Goal: Task Accomplishment & Management: Complete application form

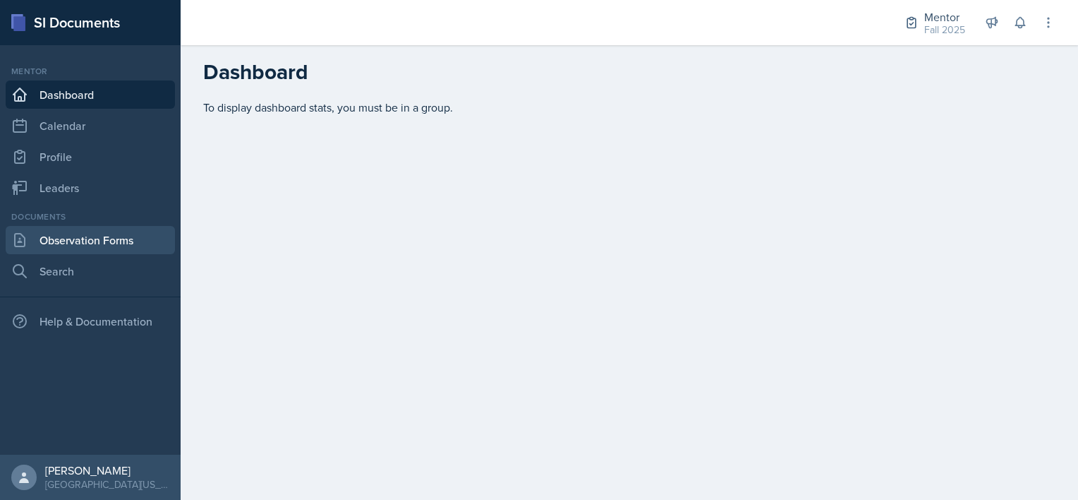
click at [66, 245] on link "Observation Forms" at bounding box center [90, 240] width 169 height 28
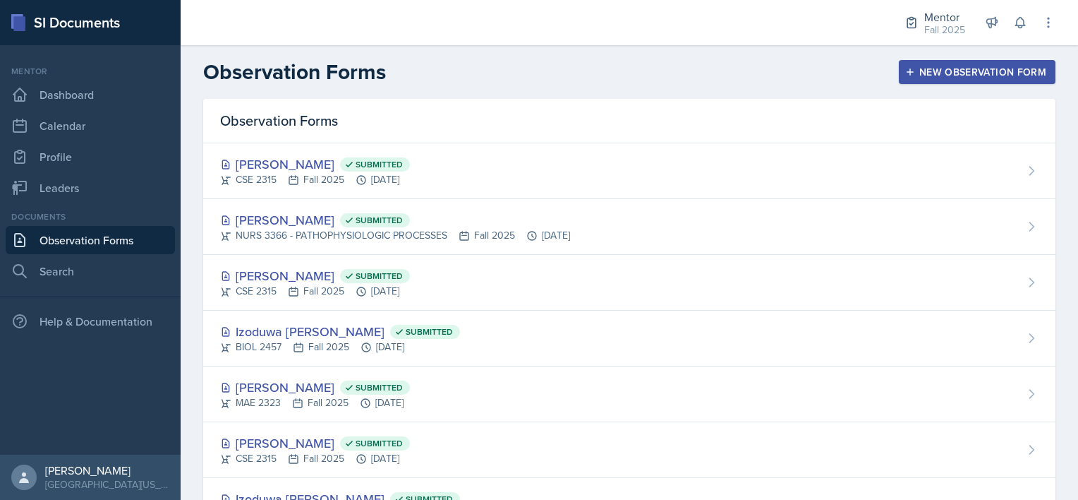
click at [962, 73] on div "New Observation Form" at bounding box center [977, 71] width 138 height 11
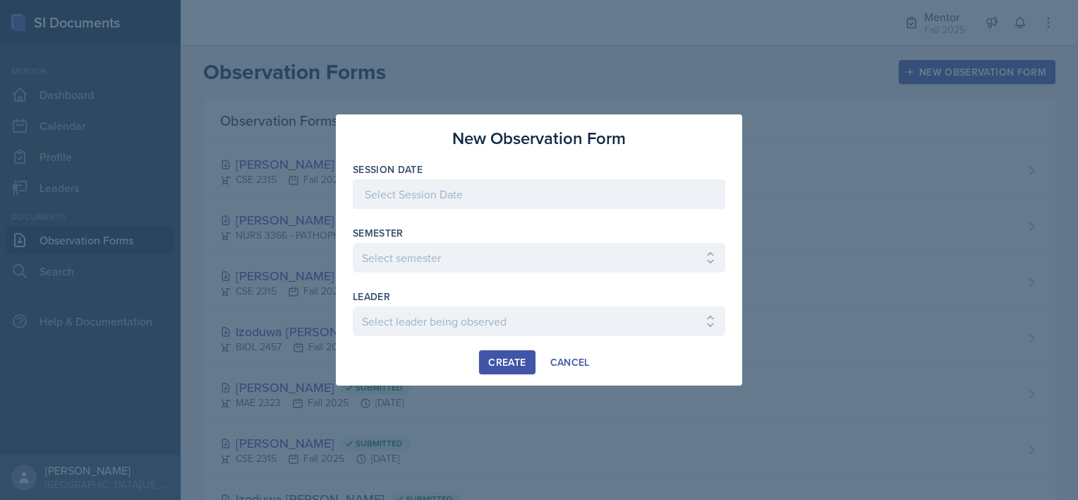
click at [426, 194] on div at bounding box center [539, 194] width 373 height 30
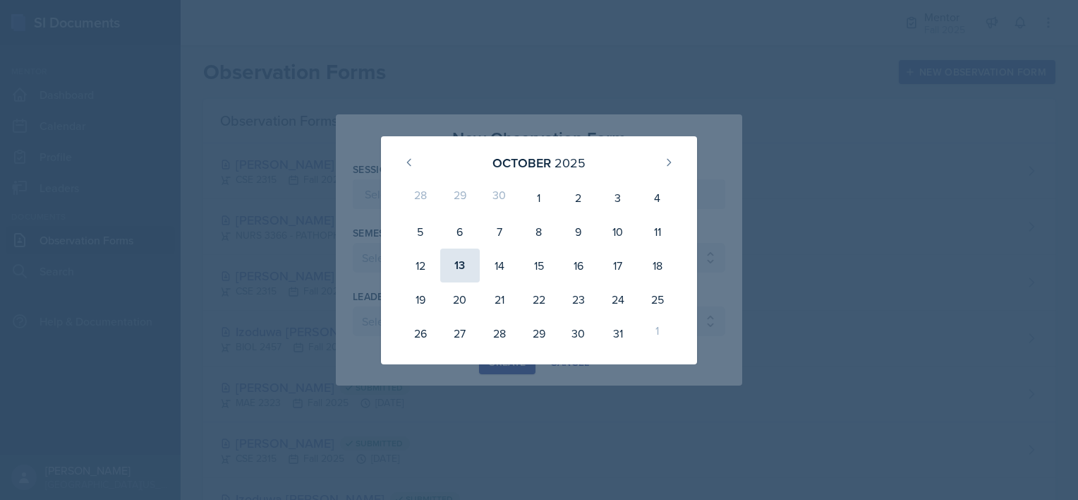
click at [457, 258] on div "13" at bounding box center [460, 265] width 40 height 34
type input "[DATE]"
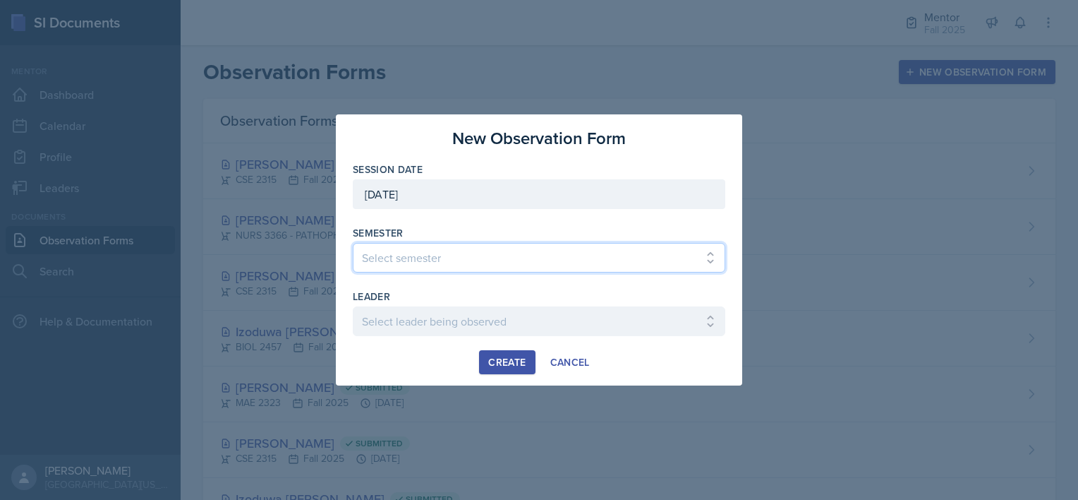
click at [481, 253] on select "Select semester All Fall 2024 Spring 2025 Fall 2025 Spring 2024 Fall 2023" at bounding box center [539, 258] width 373 height 30
select select "a8c40de0-d7eb-4f82-90ee-ac0c6ce45f71"
click at [353, 243] on select "Select semester All Fall 2024 Spring 2025 Fall 2025 Spring 2024 Fall 2023" at bounding box center [539, 258] width 373 height 30
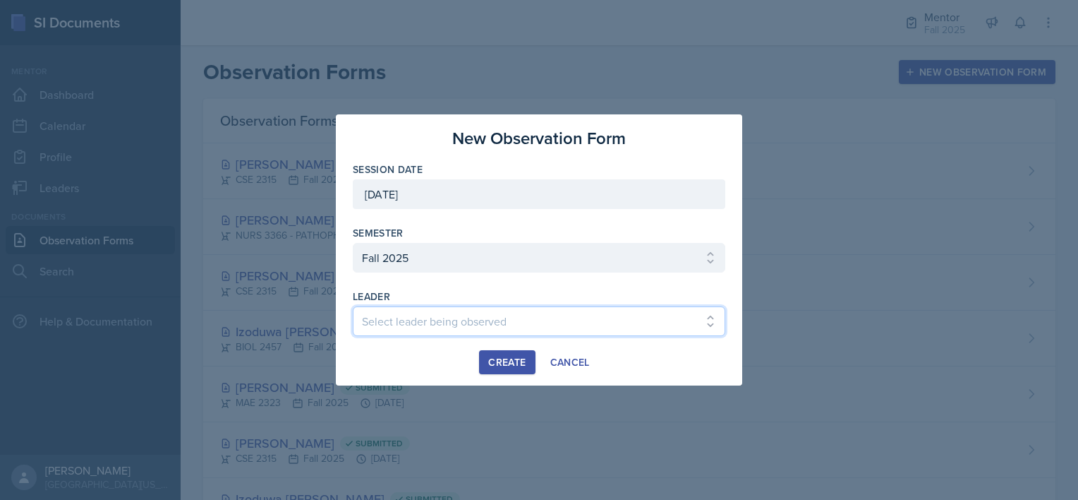
click at [401, 308] on select "Select leader being observed Chelsea Olowodola / BIOL 2458 / Gautam's Group Nis…" at bounding box center [539, 321] width 373 height 30
select select "06b4a7b1-7536-4160-a1d1-5839c5708ae1"
click at [353, 306] on select "Select leader being observed Chelsea Olowodola / BIOL 2458 / Gautam's Group Nis…" at bounding box center [539, 321] width 373 height 30
click at [494, 353] on button "Create" at bounding box center [507, 362] width 56 height 24
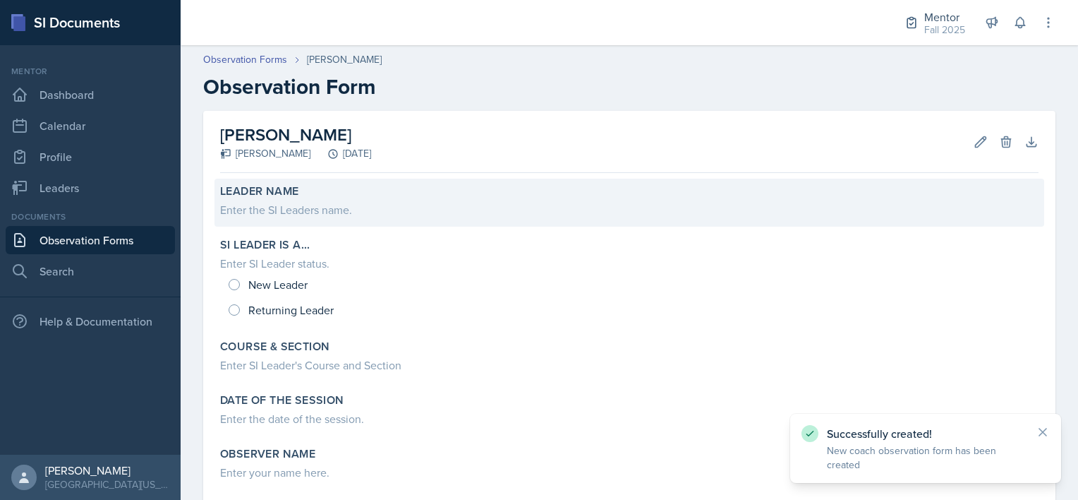
click at [251, 214] on div "Enter the SI Leaders name." at bounding box center [629, 209] width 818 height 17
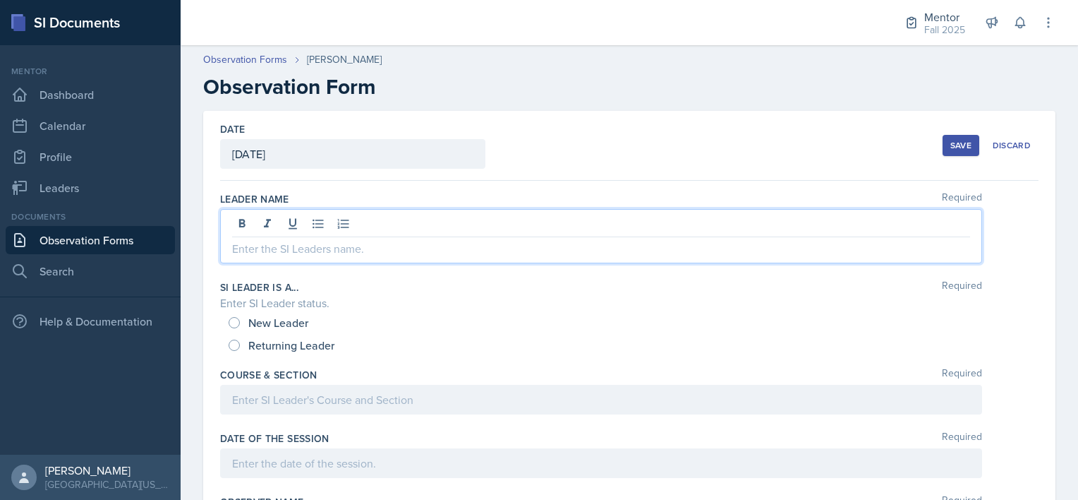
click at [262, 226] on div at bounding box center [601, 236] width 762 height 54
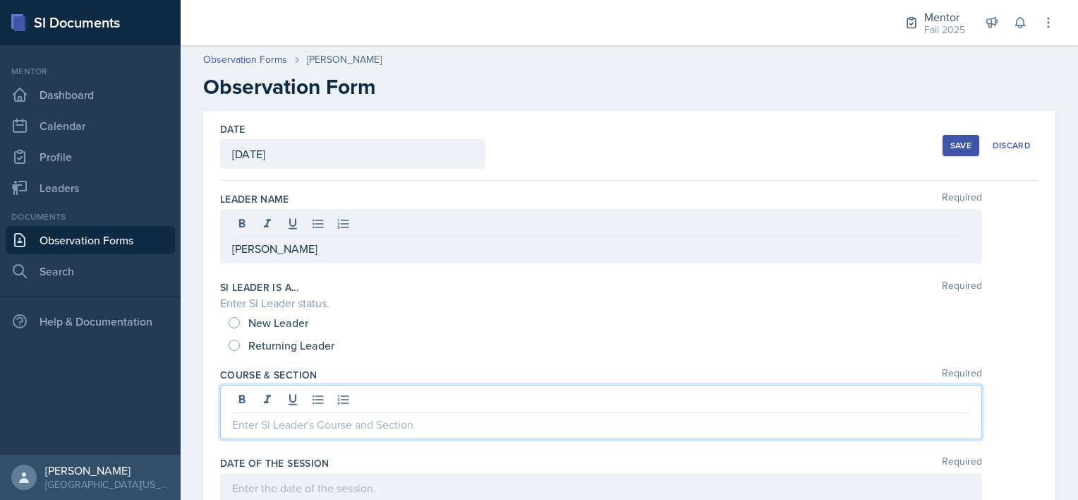
click at [254, 392] on div at bounding box center [601, 412] width 762 height 54
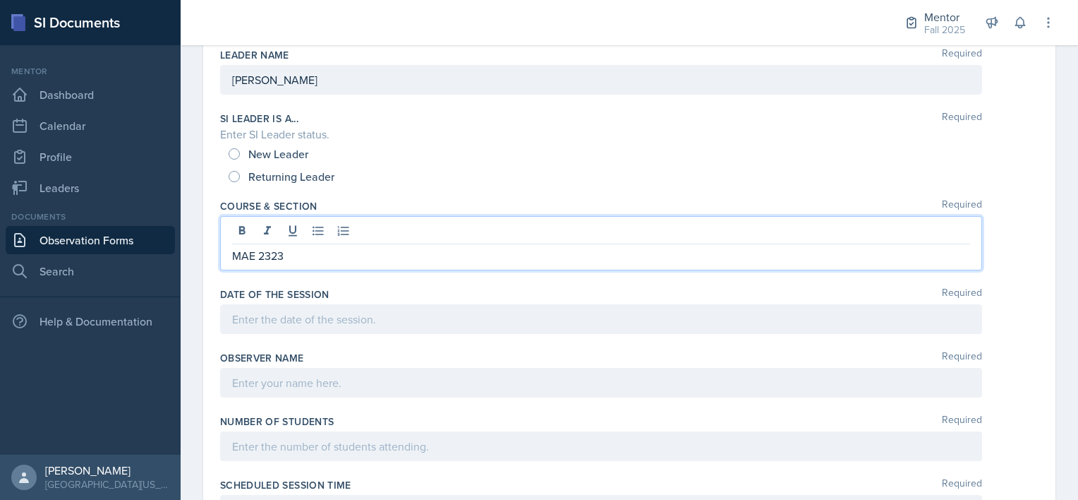
scroll to position [149, 0]
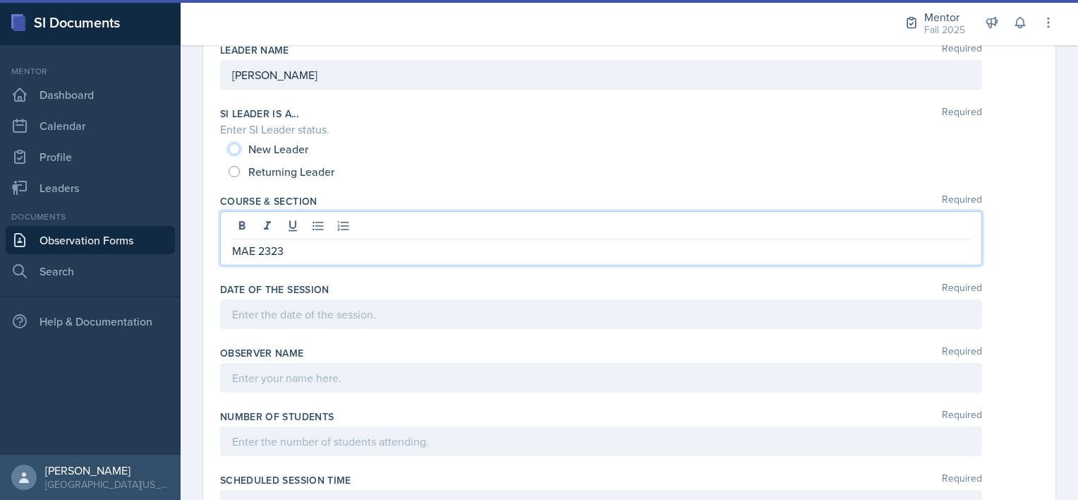
click at [235, 148] on input "New Leader" at bounding box center [234, 148] width 11 height 11
radio input "true"
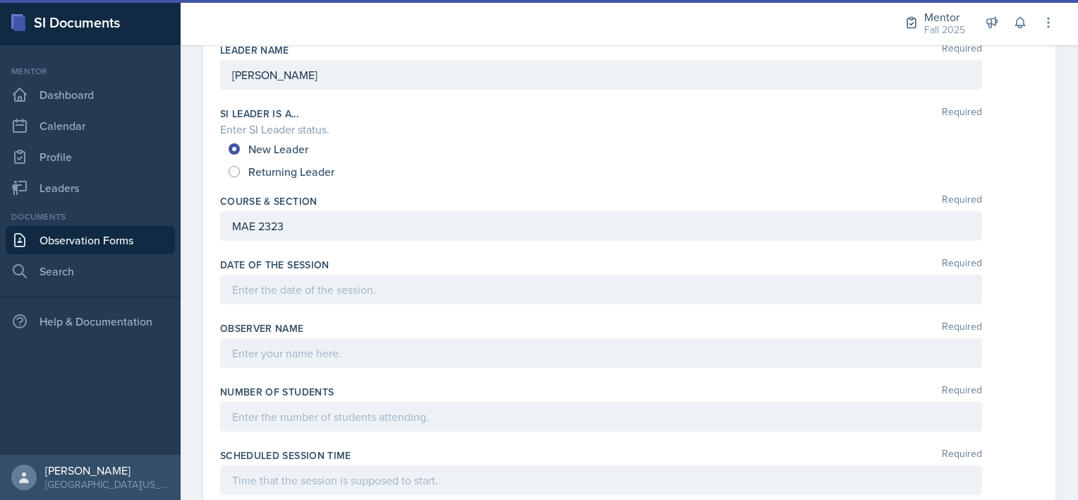
click at [249, 287] on div at bounding box center [601, 289] width 762 height 30
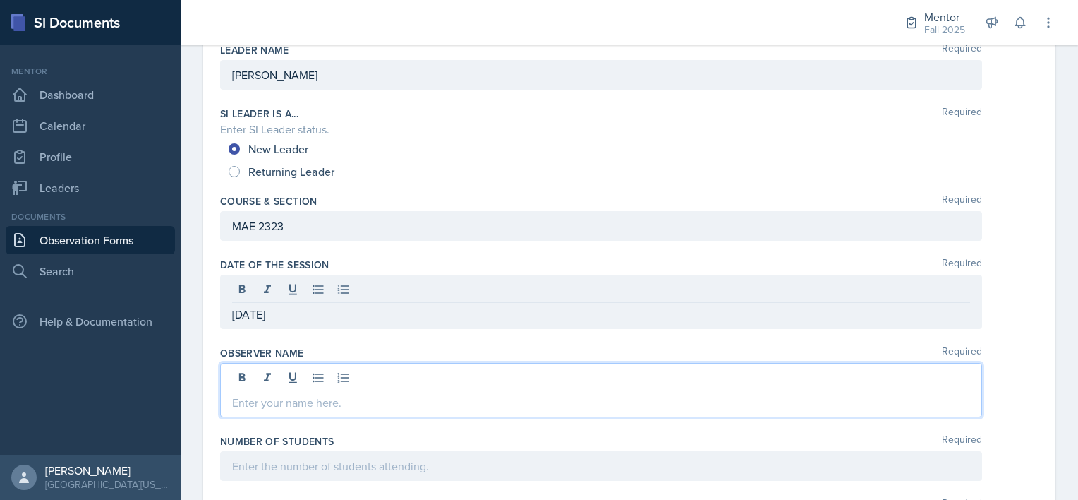
click at [239, 375] on div at bounding box center [601, 390] width 762 height 54
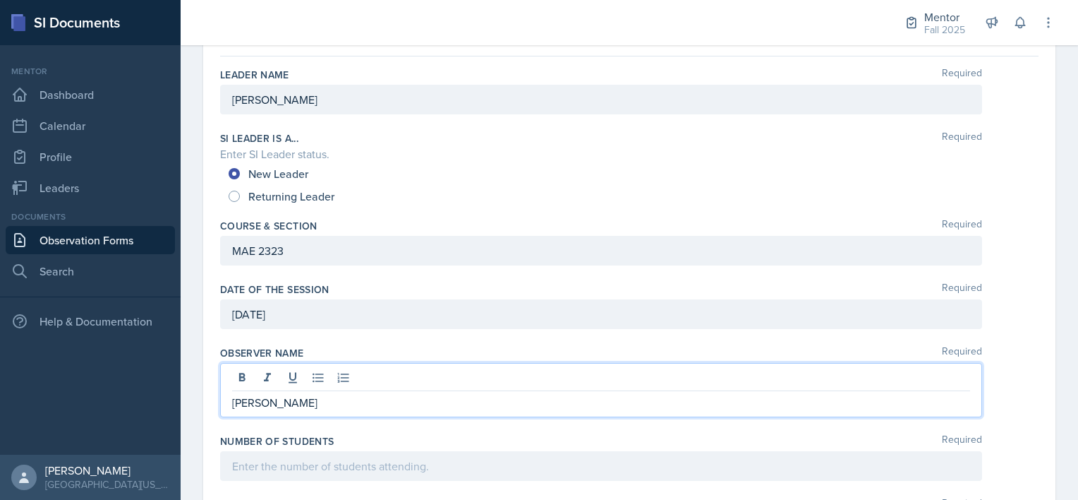
click at [253, 466] on div at bounding box center [601, 466] width 762 height 30
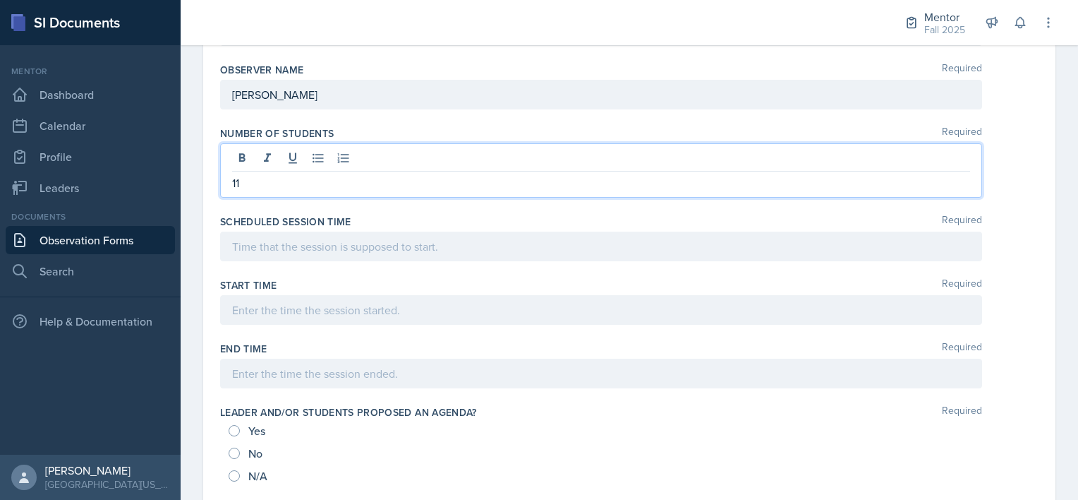
click at [246, 248] on p at bounding box center [601, 246] width 738 height 17
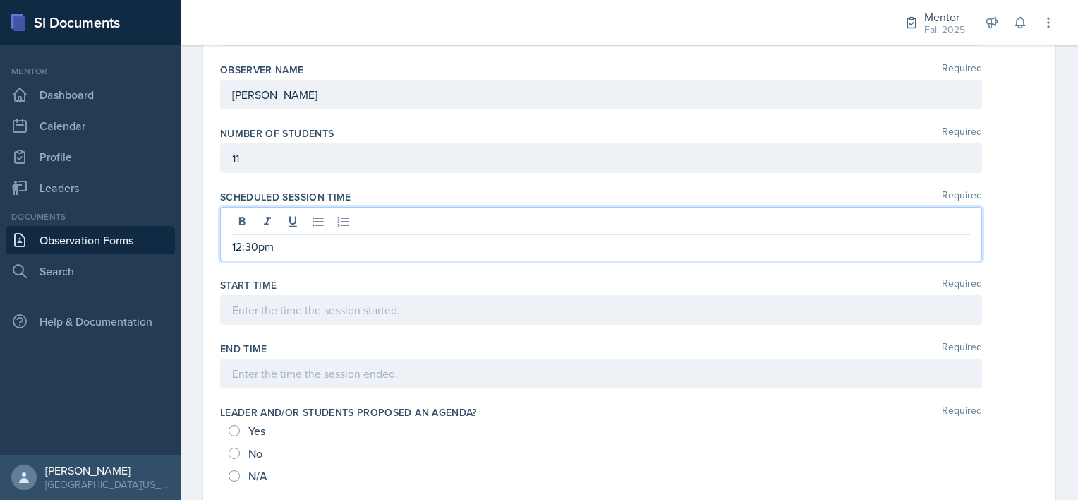
click at [241, 302] on div at bounding box center [601, 310] width 762 height 30
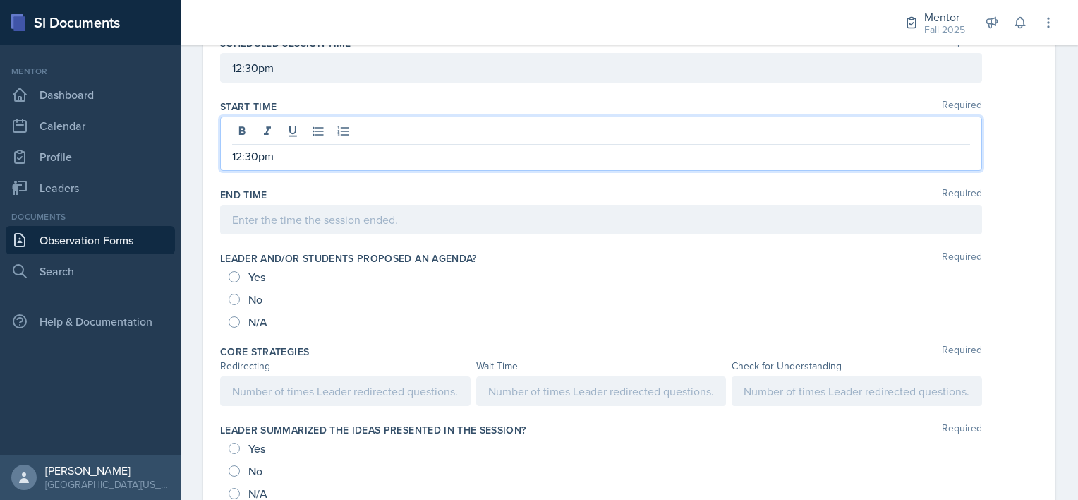
scroll to position [564, 0]
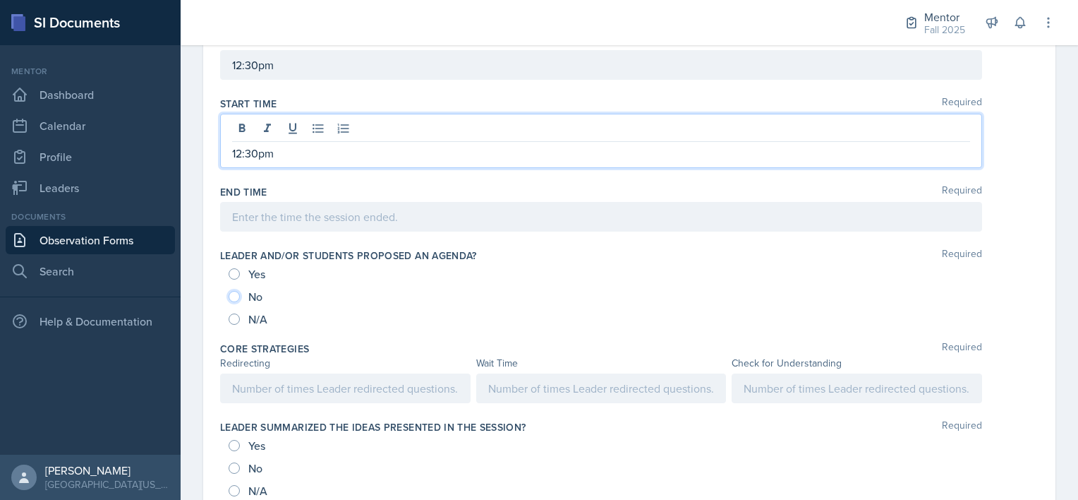
click at [237, 293] on input "No" at bounding box center [234, 296] width 11 height 11
radio input "true"
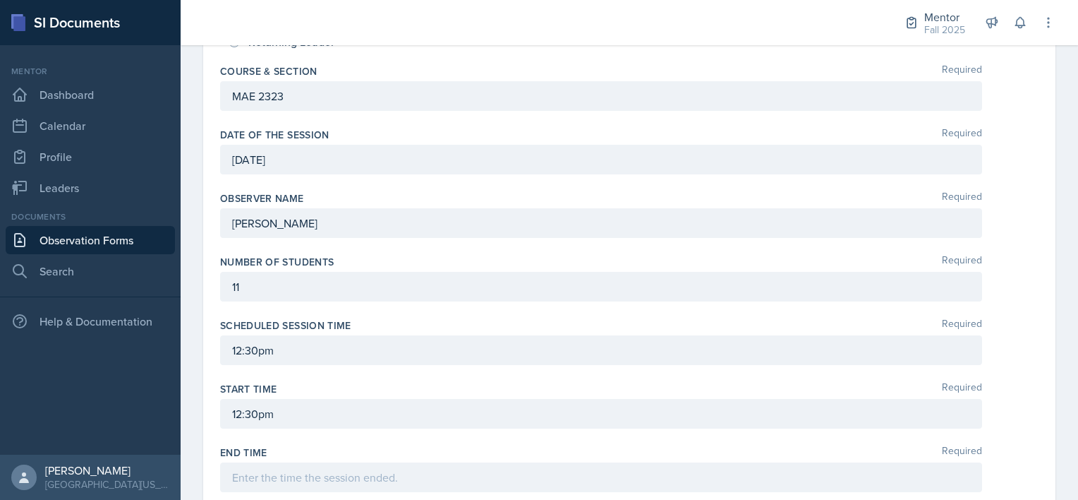
scroll to position [282, 0]
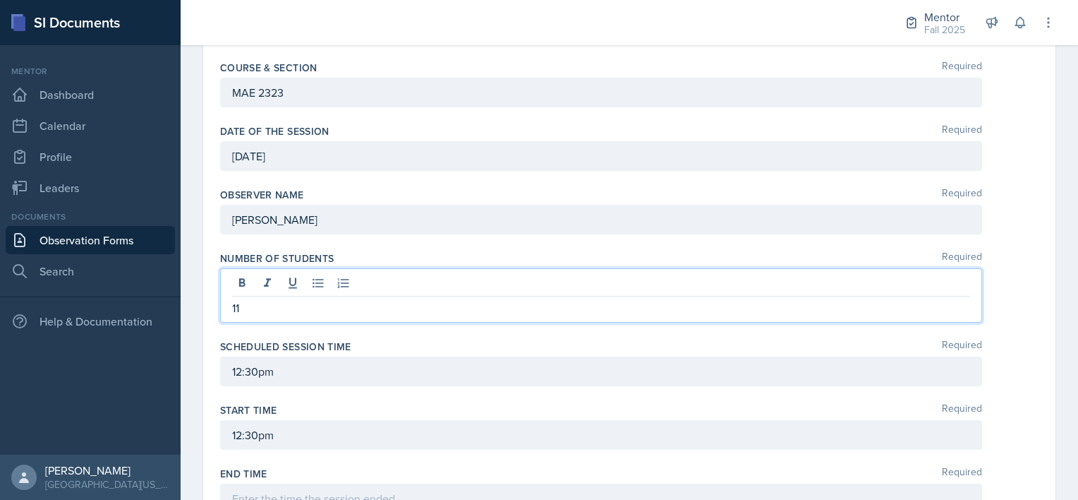
click at [251, 299] on p "11" at bounding box center [601, 307] width 738 height 17
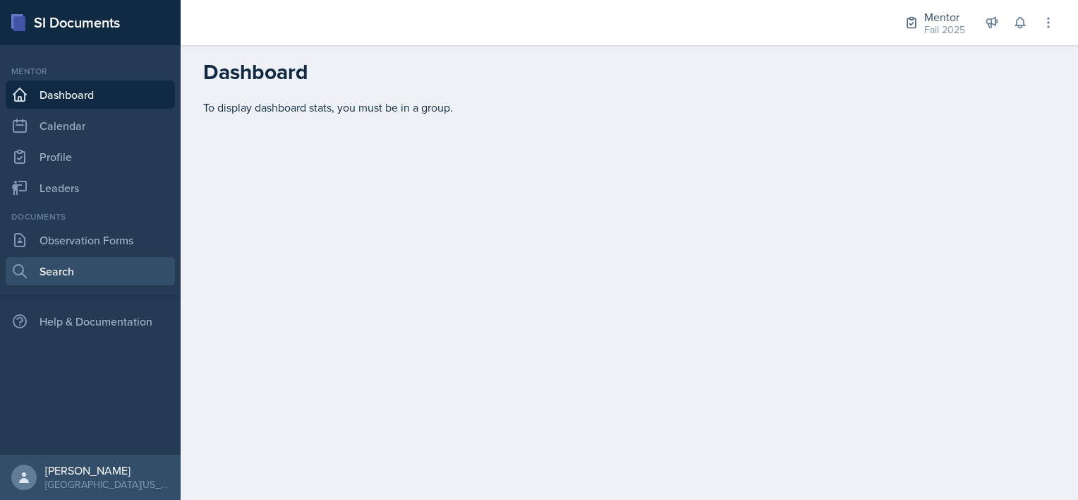
click at [79, 265] on link "Search" at bounding box center [90, 271] width 169 height 28
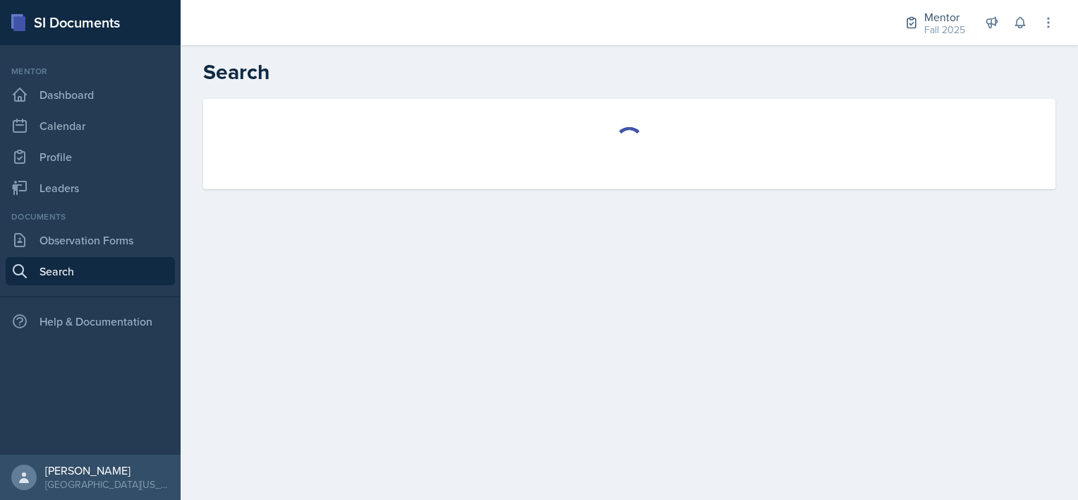
select select "all"
select select "1"
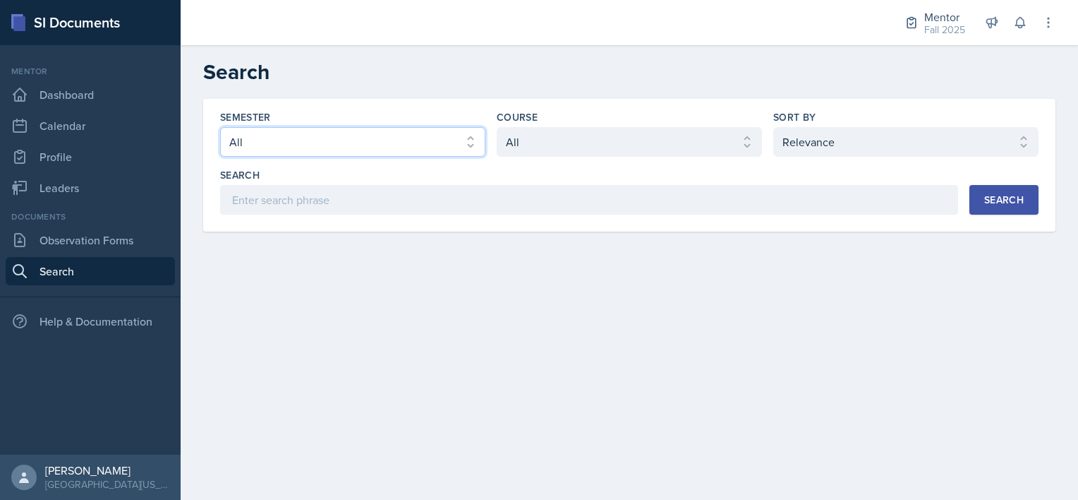
click at [414, 143] on select "Select semester All Fall 2025 Spring 2025 Fall 2024 Spring 2024 Fall 2023" at bounding box center [352, 142] width 265 height 30
select select "a8c40de0-d7eb-4f82-90ee-ac0c6ce45f71"
click at [220, 127] on select "Select semester All Fall 2025 Spring 2025 Fall 2024 Spring 2024 Fall 2023" at bounding box center [352, 142] width 265 height 30
click at [539, 149] on select "Select course All ASTR 1345 BIOL 1345 BIOL 1441 BIOL 1442 BIOL 2300 BIOL 2444 B…" at bounding box center [629, 142] width 265 height 30
select select "f38fd849-d0ec-484a-8edc-70f450eac01c"
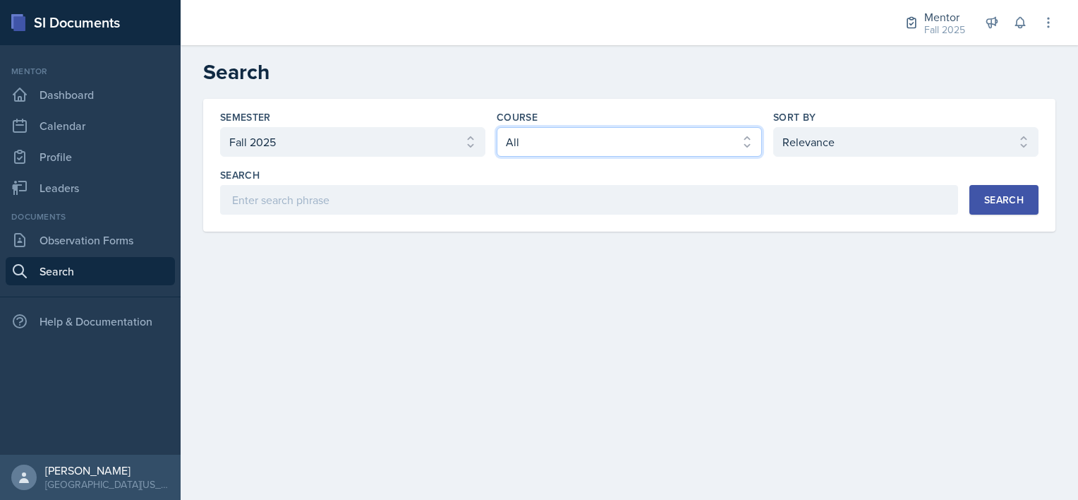
click at [497, 127] on select "Select course All ASTR 1345 BIOL 1345 BIOL 1441 BIOL 1442 BIOL 2300 BIOL 2444 B…" at bounding box center [629, 142] width 265 height 30
click at [847, 137] on select "Select sort by Relevance Document Date (Asc) Document Date (Desc)" at bounding box center [905, 142] width 265 height 30
select select "3"
click at [773, 127] on select "Select sort by Relevance Document Date (Asc) Document Date (Desc)" at bounding box center [905, 142] width 265 height 30
click at [993, 203] on div "Search" at bounding box center [1004, 199] width 40 height 11
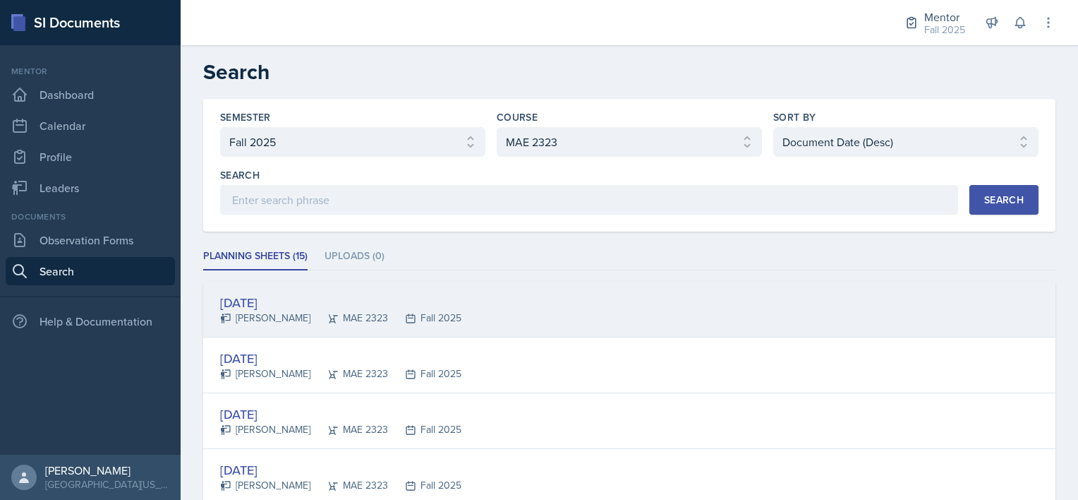
click at [319, 314] on div "MAE 2323" at bounding box center [349, 317] width 78 height 15
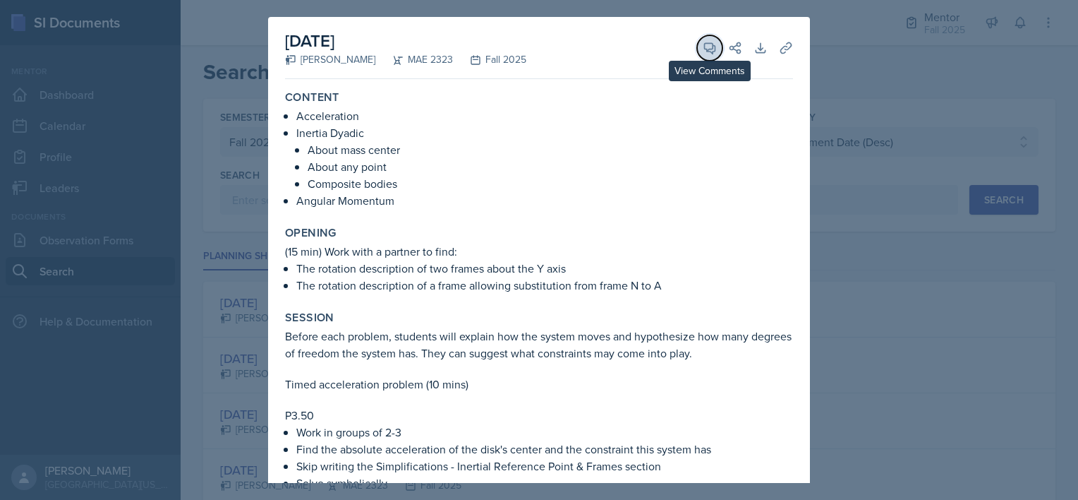
click at [705, 43] on icon at bounding box center [710, 48] width 11 height 11
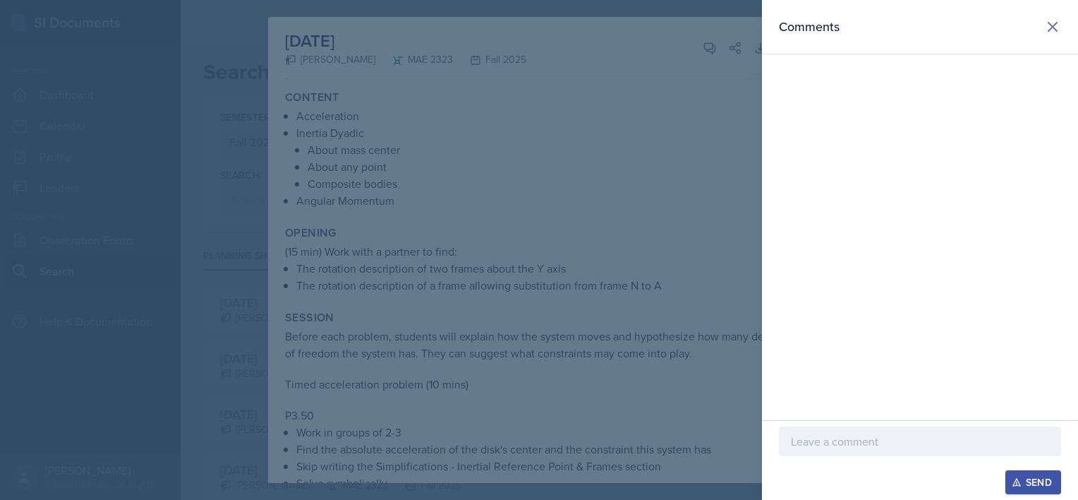
click at [804, 437] on p at bounding box center [920, 440] width 258 height 17
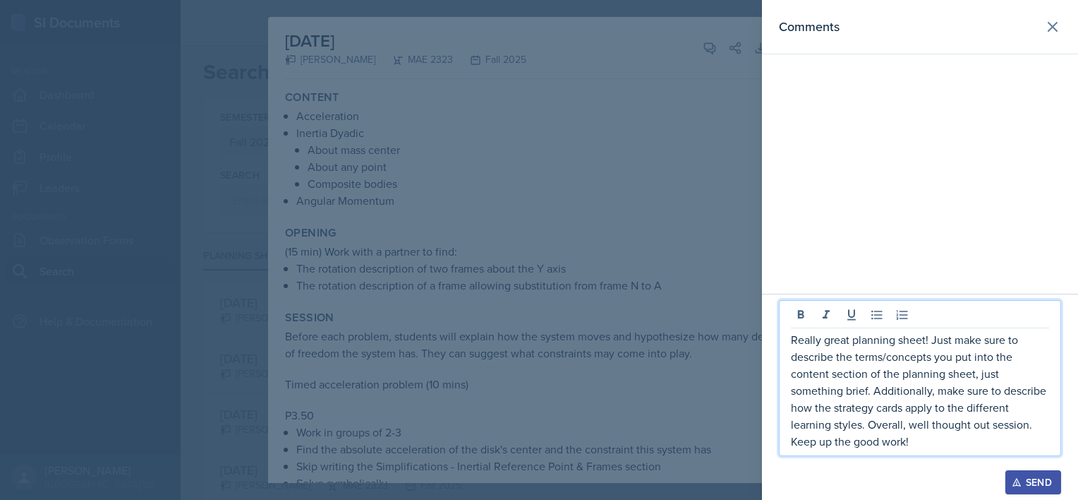
click at [1019, 480] on icon "button" at bounding box center [1017, 482] width 10 height 10
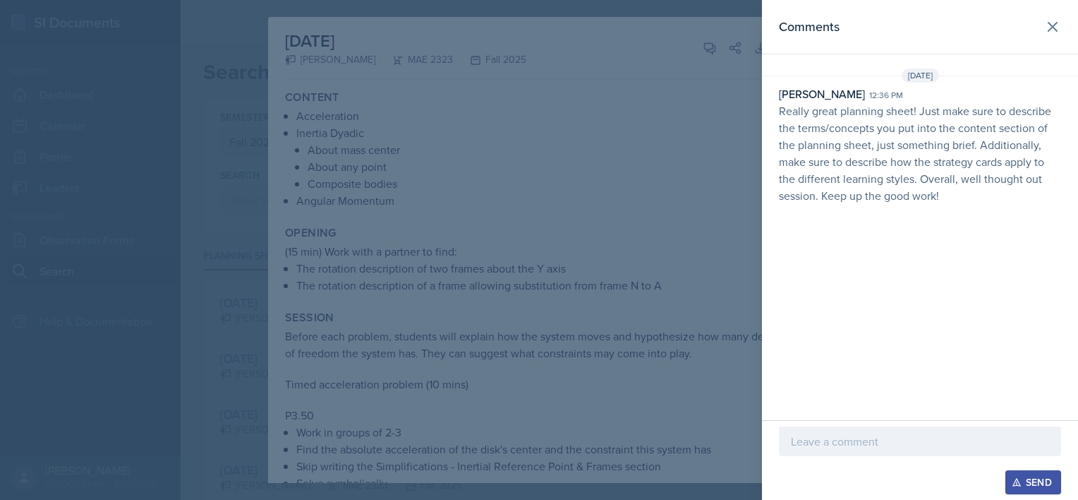
click at [584, 188] on div at bounding box center [539, 250] width 1078 height 500
